Goal: Task Accomplishment & Management: Use online tool/utility

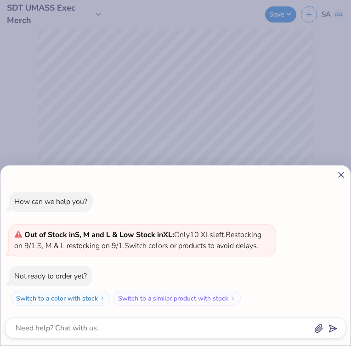
click at [343, 170] on icon at bounding box center [341, 175] width 10 height 10
type textarea "x"
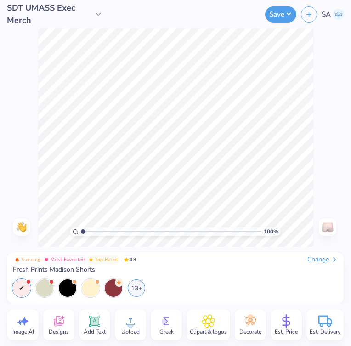
click at [264, 282] on div "13+" at bounding box center [175, 287] width 325 height 17
click at [317, 262] on div "Change" at bounding box center [322, 260] width 31 height 8
click at [308, 258] on div "Change" at bounding box center [322, 260] width 31 height 8
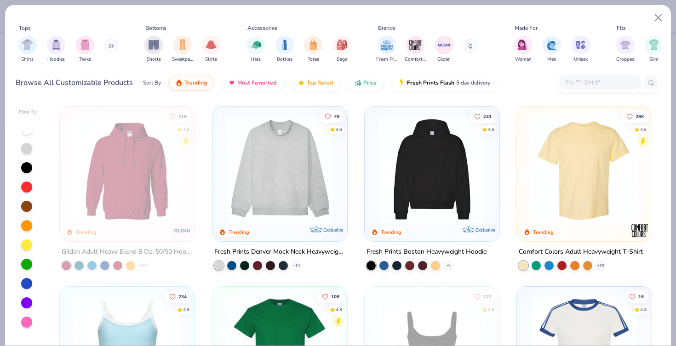
click at [562, 84] on div at bounding box center [599, 82] width 83 height 15
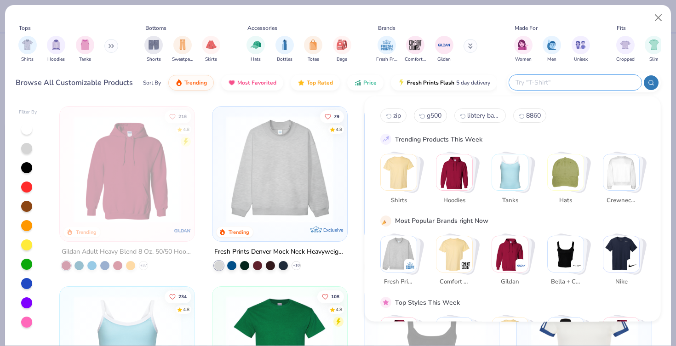
paste input "TD062​"
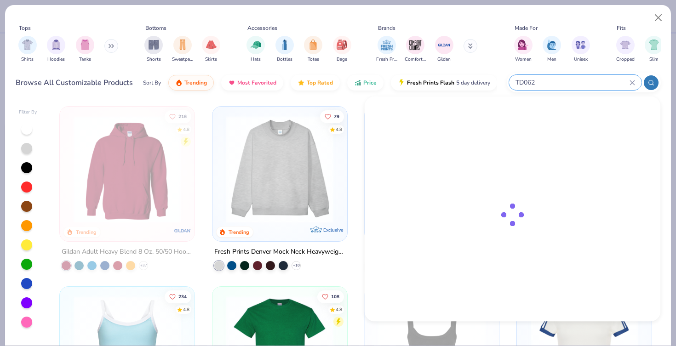
type input "TD062​"
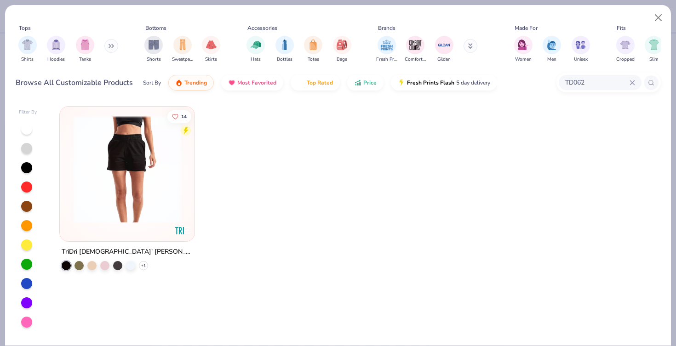
click at [131, 164] on img at bounding box center [127, 169] width 116 height 107
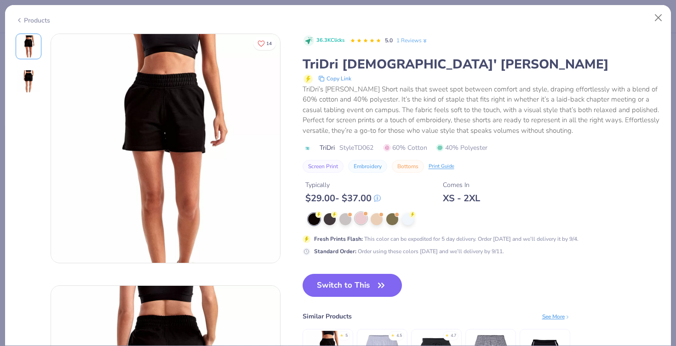
click at [360, 216] on div at bounding box center [361, 218] width 12 height 12
click at [360, 218] on div at bounding box center [361, 218] width 12 height 12
click at [360, 215] on div at bounding box center [361, 218] width 12 height 12
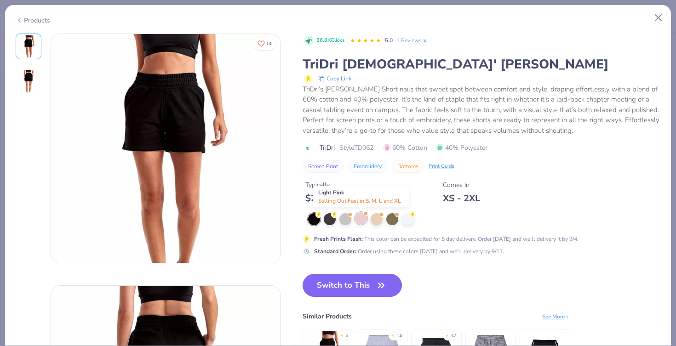
click at [360, 218] on div at bounding box center [361, 218] width 12 height 12
click at [356, 215] on div at bounding box center [361, 218] width 12 height 12
click at [342, 216] on div at bounding box center [345, 218] width 12 height 12
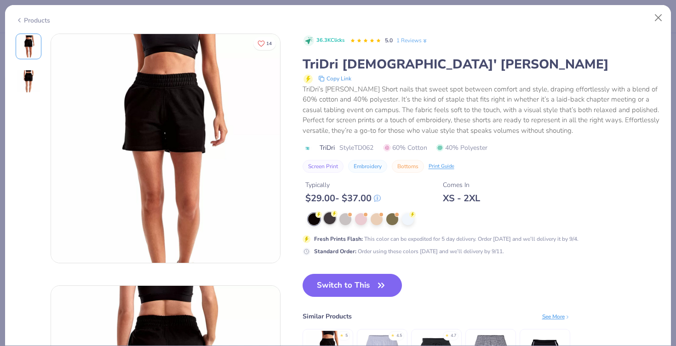
click at [328, 220] on div at bounding box center [330, 218] width 12 height 12
click at [322, 216] on circle at bounding box center [318, 214] width 6 height 6
click at [381, 216] on span at bounding box center [381, 213] width 5 height 5
click at [359, 216] on div at bounding box center [361, 218] width 12 height 12
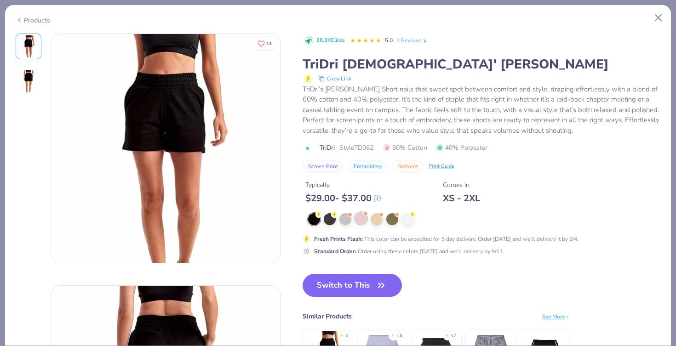
scroll to position [376, 0]
click at [658, 11] on button "Close" at bounding box center [657, 17] width 17 height 17
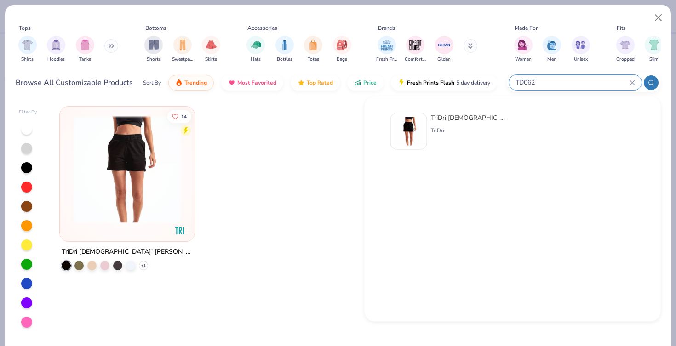
click at [591, 80] on input "TD062​" at bounding box center [571, 82] width 115 height 11
click at [105, 261] on div at bounding box center [104, 264] width 9 height 9
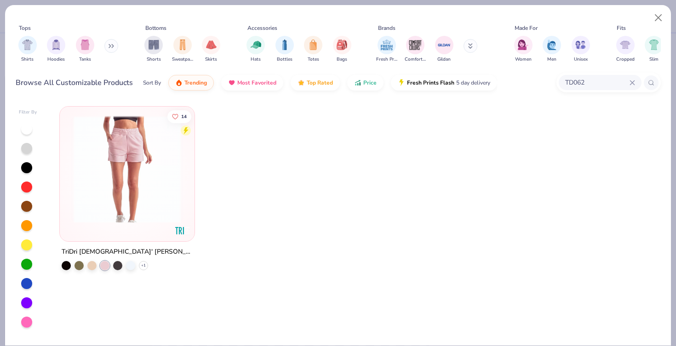
click at [128, 165] on img at bounding box center [127, 169] width 116 height 107
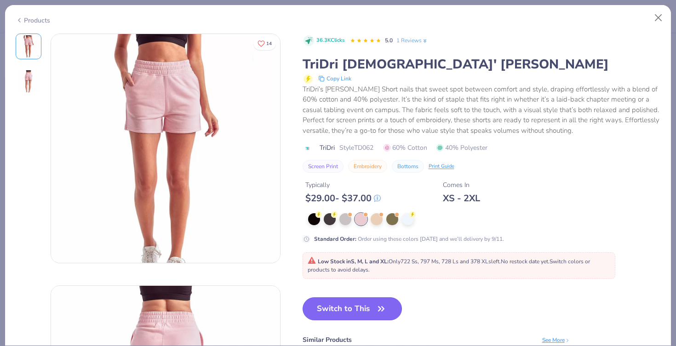
click at [351, 302] on button "Switch to This" at bounding box center [352, 308] width 100 height 23
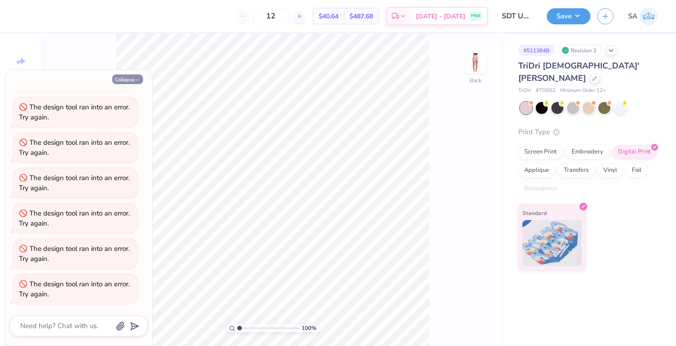
click at [124, 80] on button "Collapse" at bounding box center [127, 79] width 31 height 10
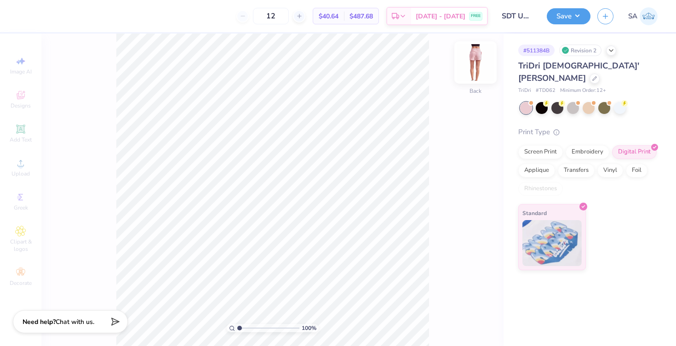
click at [480, 54] on img at bounding box center [475, 62] width 37 height 37
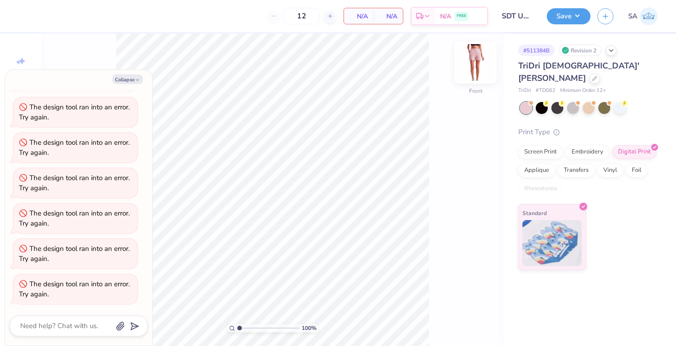
click at [478, 55] on img at bounding box center [475, 62] width 37 height 37
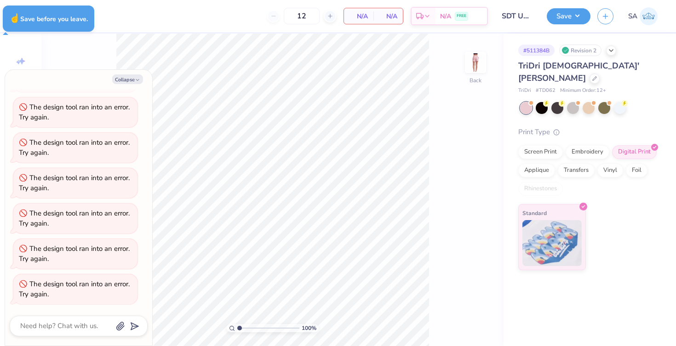
type textarea "x"
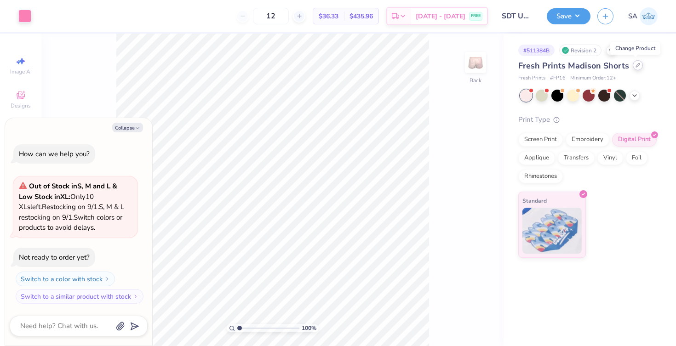
click at [637, 64] on div at bounding box center [637, 65] width 10 height 10
type textarea "x"
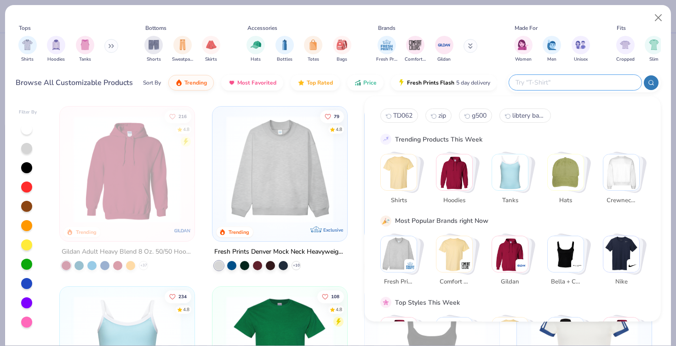
click at [591, 84] on input "text" at bounding box center [574, 82] width 120 height 11
paste input "TD062​"
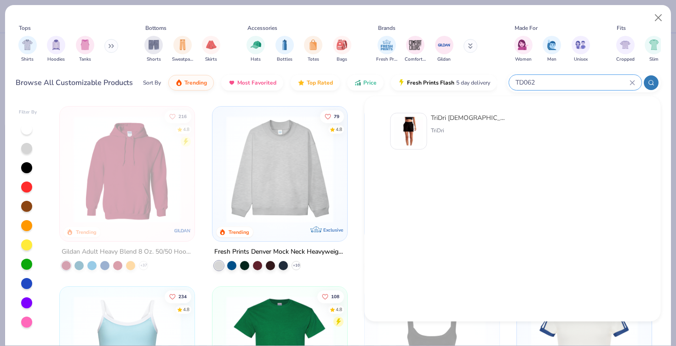
type input "TD062​"
click at [454, 120] on div "TriDri [DEMOGRAPHIC_DATA]' [PERSON_NAME]" at bounding box center [469, 118] width 77 height 10
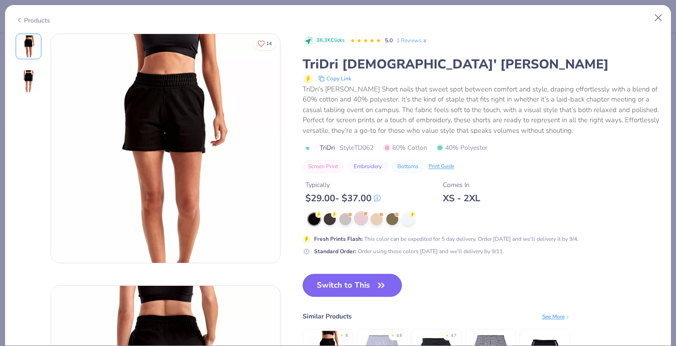
click at [357, 221] on div at bounding box center [361, 218] width 12 height 12
click at [358, 222] on div at bounding box center [361, 218] width 12 height 12
click at [362, 217] on div at bounding box center [361, 218] width 12 height 12
click at [404, 219] on div at bounding box center [408, 218] width 12 height 12
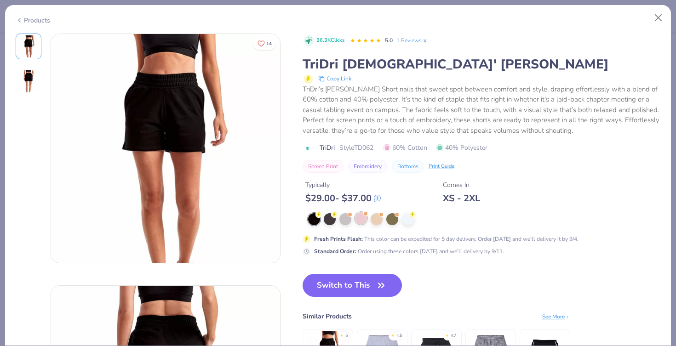
click at [359, 220] on div at bounding box center [361, 218] width 12 height 12
click at [352, 220] on div at bounding box center [484, 219] width 352 height 12
click at [355, 219] on div at bounding box center [361, 218] width 12 height 12
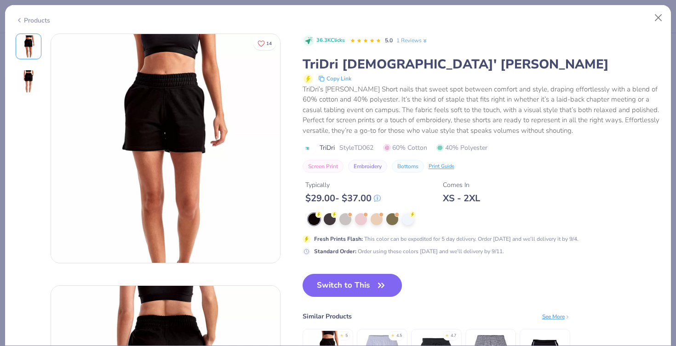
click at [342, 273] on div "36.3K Clicks 5.0 1 Reviews TriDri Ladies' Maria Jogger Short Copy Link TriDri’s…" at bounding box center [481, 216] width 358 height 365
click at [342, 279] on button "Switch to This" at bounding box center [352, 285] width 100 height 23
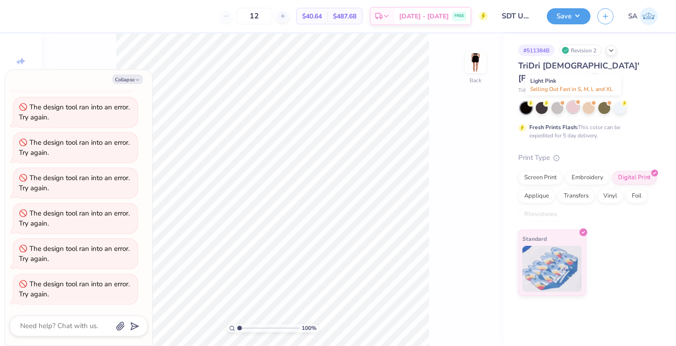
click at [570, 109] on div at bounding box center [573, 107] width 12 height 12
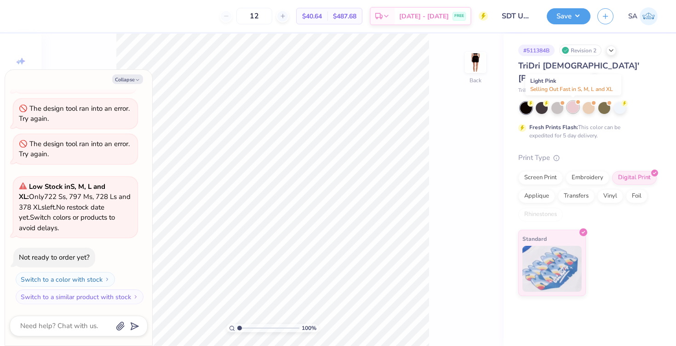
click at [570, 109] on div at bounding box center [573, 107] width 12 height 12
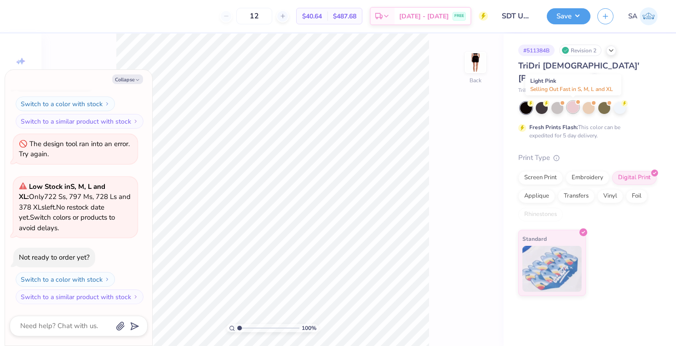
click at [570, 109] on div at bounding box center [573, 107] width 12 height 12
click at [82, 278] on button "Switch to a color with stock" at bounding box center [66, 279] width 99 height 15
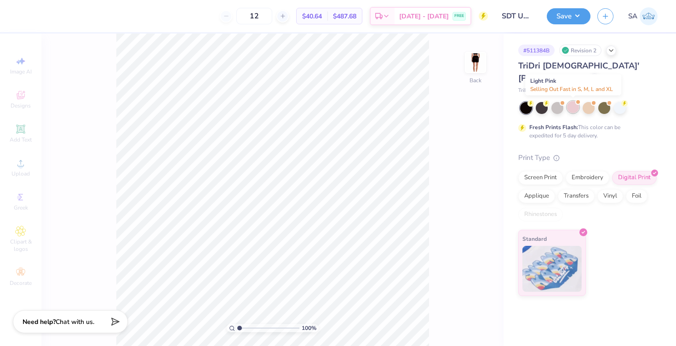
click at [577, 109] on div at bounding box center [573, 107] width 12 height 12
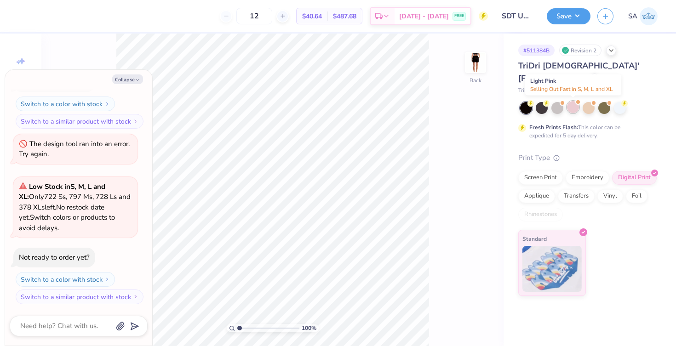
click at [577, 109] on div at bounding box center [573, 107] width 12 height 12
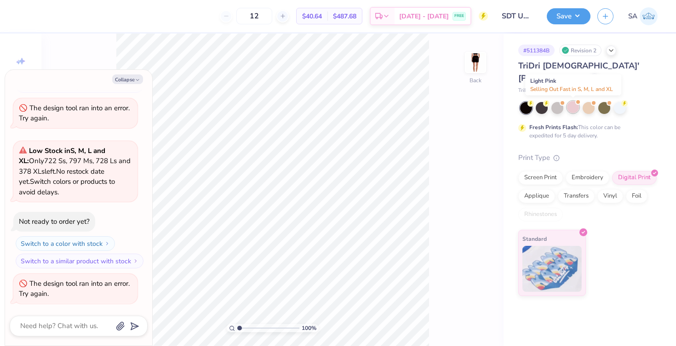
click at [577, 109] on div at bounding box center [573, 107] width 12 height 12
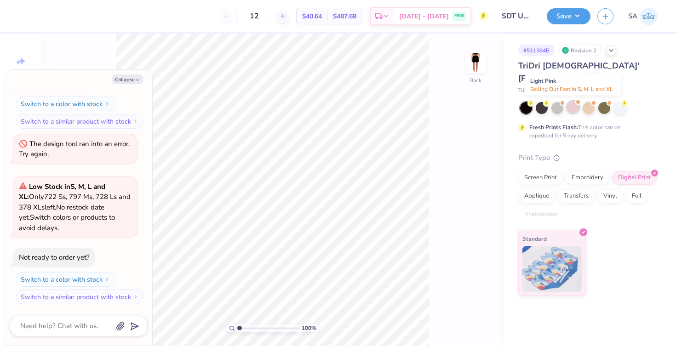
click at [577, 109] on div at bounding box center [573, 107] width 12 height 12
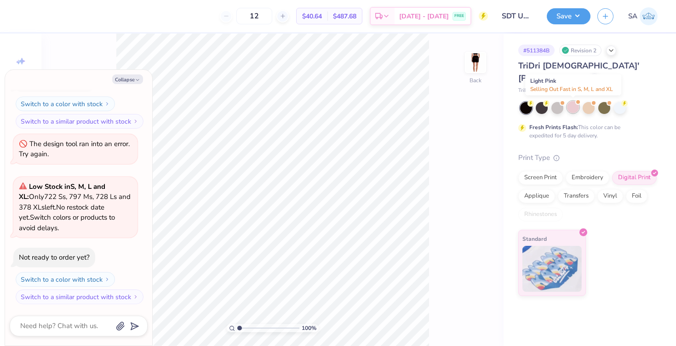
click at [577, 109] on div at bounding box center [573, 107] width 12 height 12
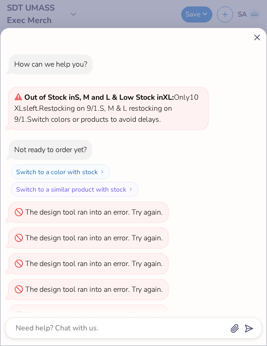
scroll to position [2920, 0]
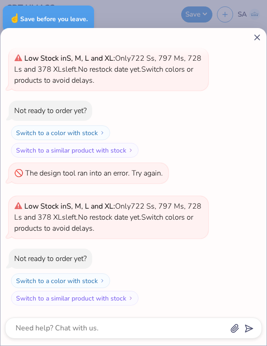
type textarea "x"
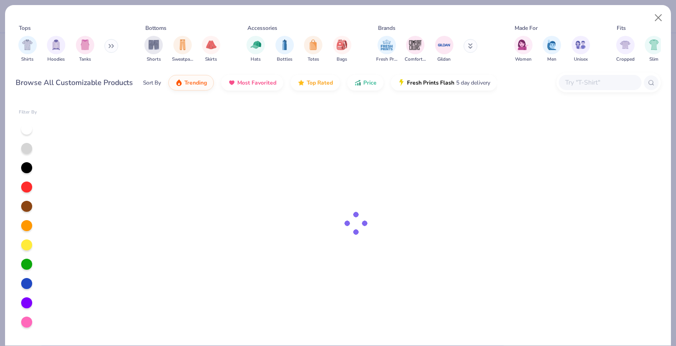
type input "SDT UMASS Exec Merch"
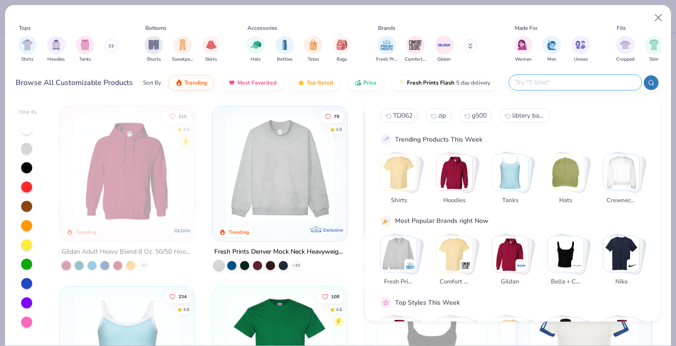
click at [597, 79] on input "text" at bounding box center [574, 82] width 120 height 11
paste input "TD062​"
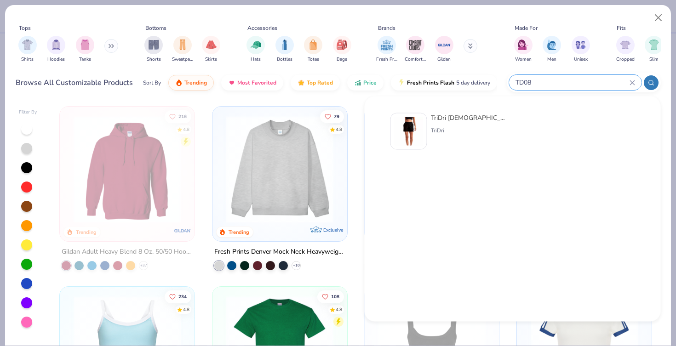
type input "TD085"
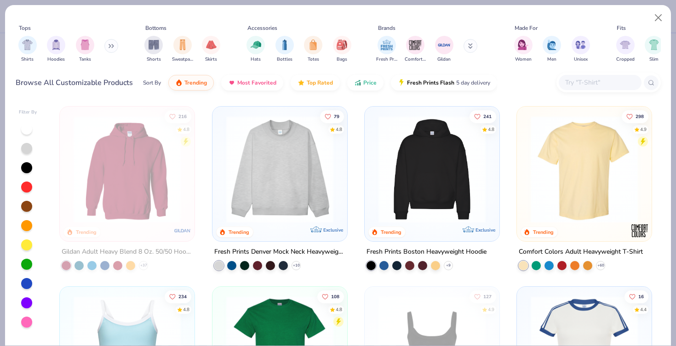
click at [591, 80] on input "text" at bounding box center [599, 82] width 71 height 11
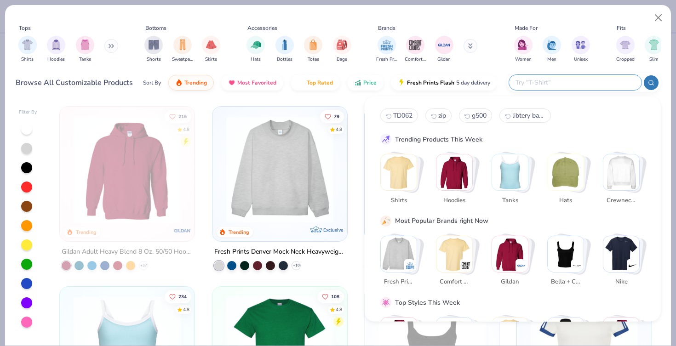
paste input "TD062​"
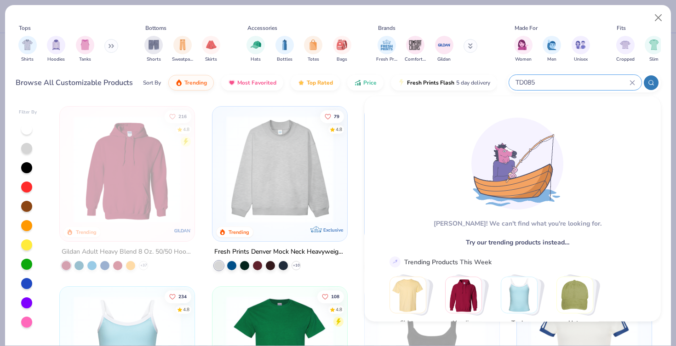
type input "TD085"
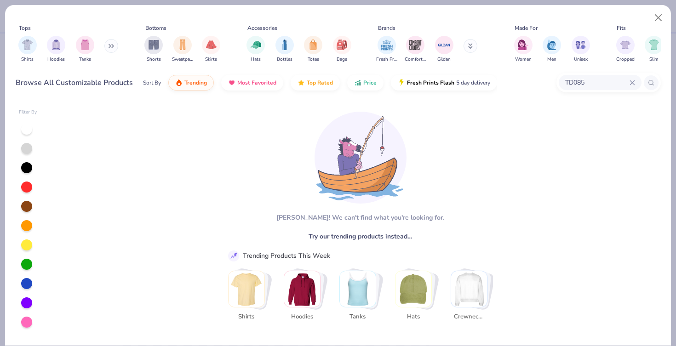
click at [607, 85] on input "TD085" at bounding box center [596, 82] width 65 height 11
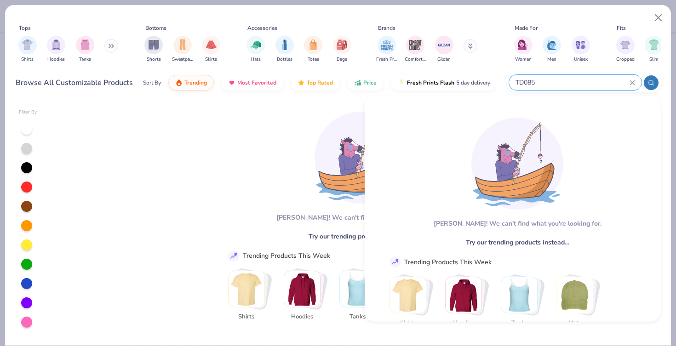
click at [646, 81] on div at bounding box center [650, 82] width 15 height 15
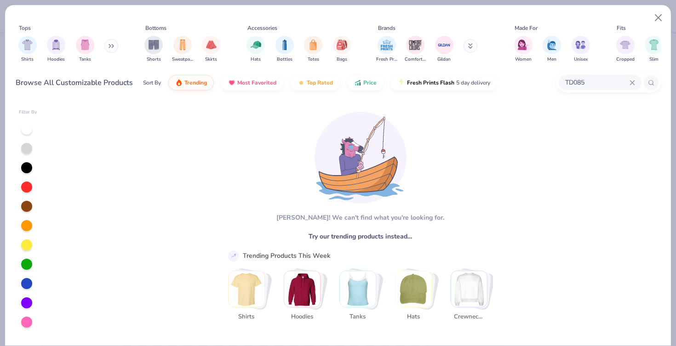
drag, startPoint x: 601, startPoint y: 88, endPoint x: 648, endPoint y: 23, distance: 80.6
click at [601, 88] on div "TD085" at bounding box center [599, 82] width 83 height 15
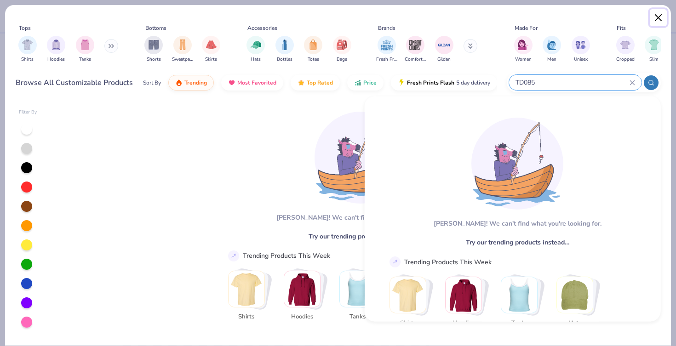
click at [658, 19] on button "Close" at bounding box center [657, 17] width 17 height 17
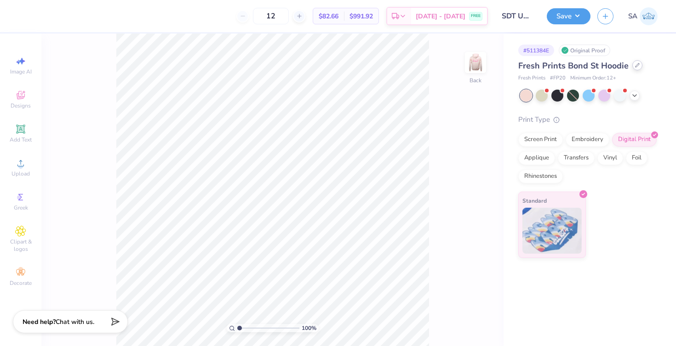
click at [635, 67] on icon at bounding box center [637, 65] width 5 height 5
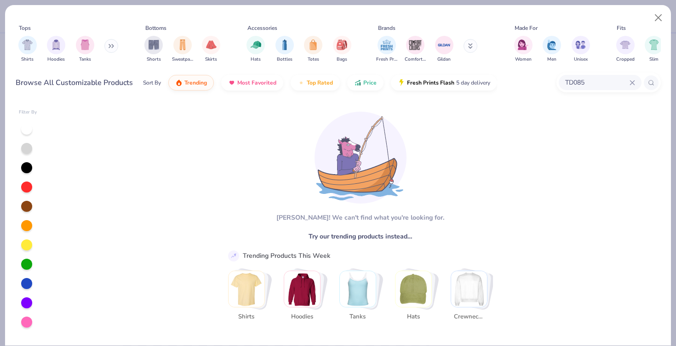
click at [584, 81] on input "TD085" at bounding box center [596, 82] width 65 height 11
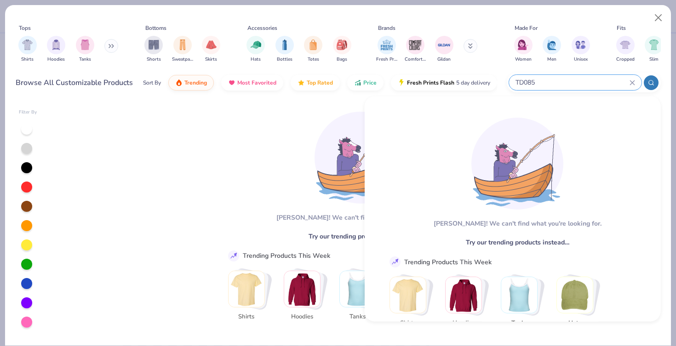
click at [584, 81] on input "TD085" at bounding box center [571, 82] width 115 height 11
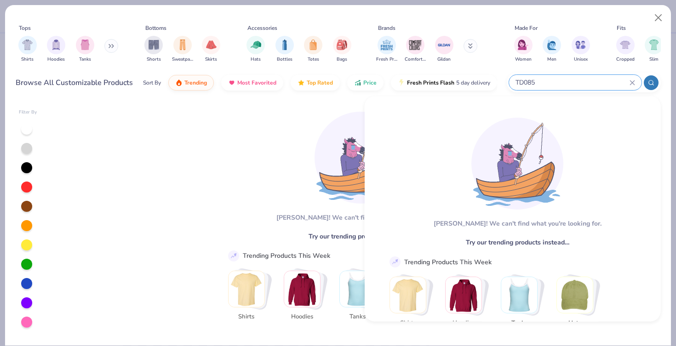
click at [584, 81] on input "TD085" at bounding box center [571, 82] width 115 height 11
